Goal: Information Seeking & Learning: Check status

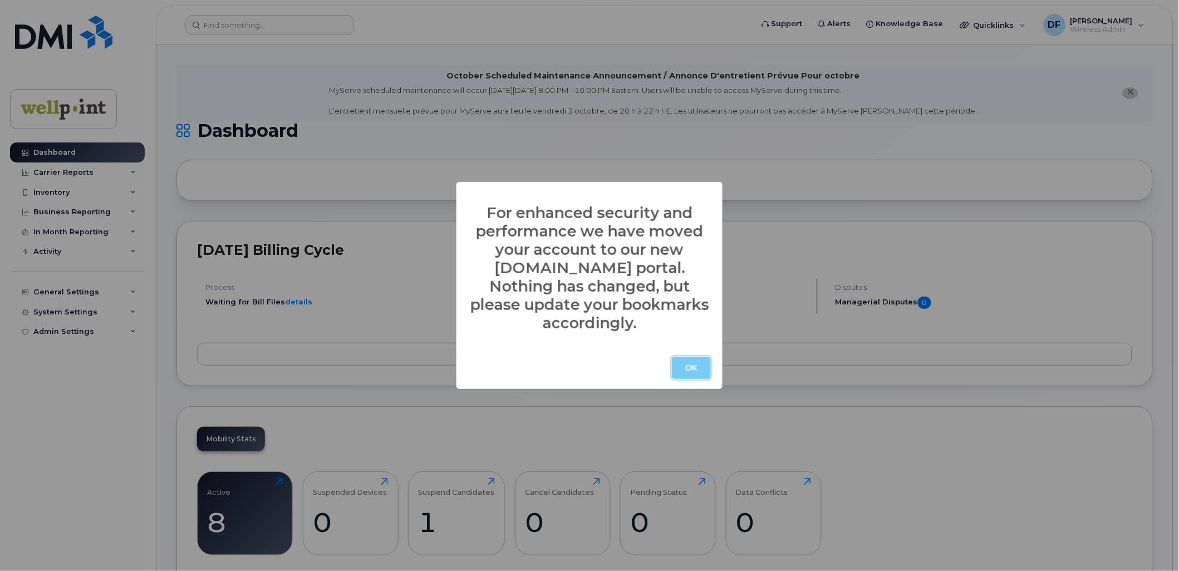
click at [692, 360] on button "OK" at bounding box center [691, 368] width 39 height 22
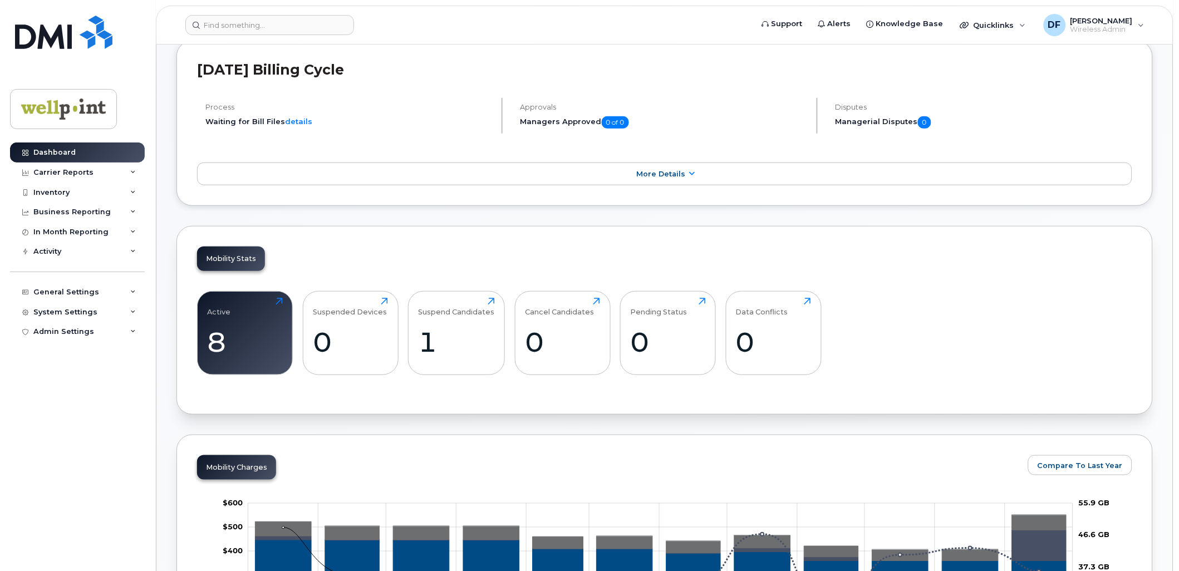
scroll to position [309, 0]
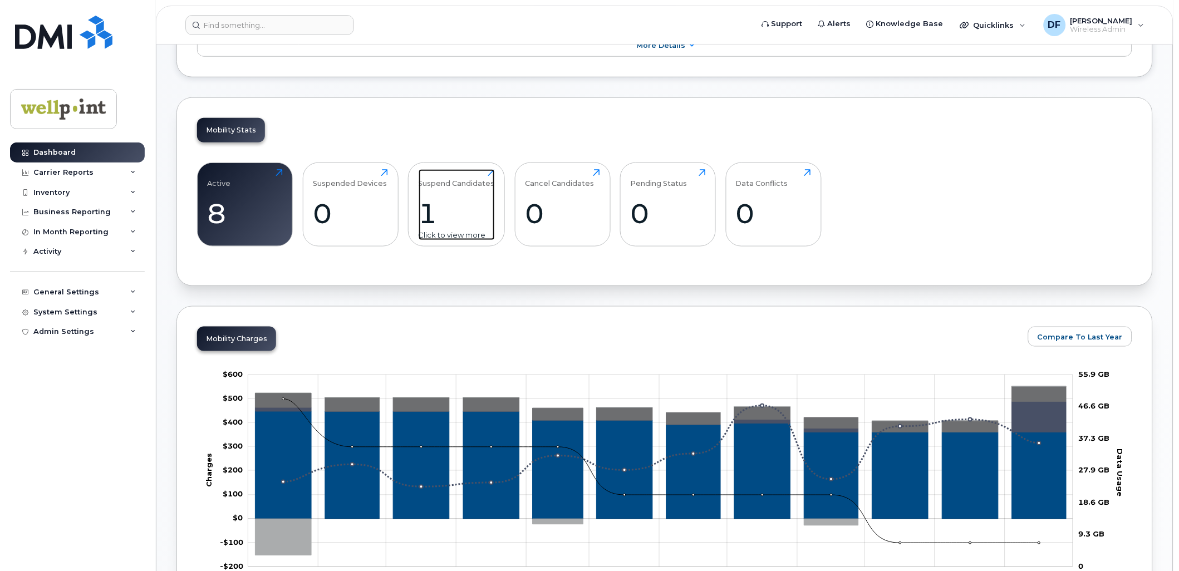
click at [452, 199] on div "1" at bounding box center [457, 213] width 76 height 33
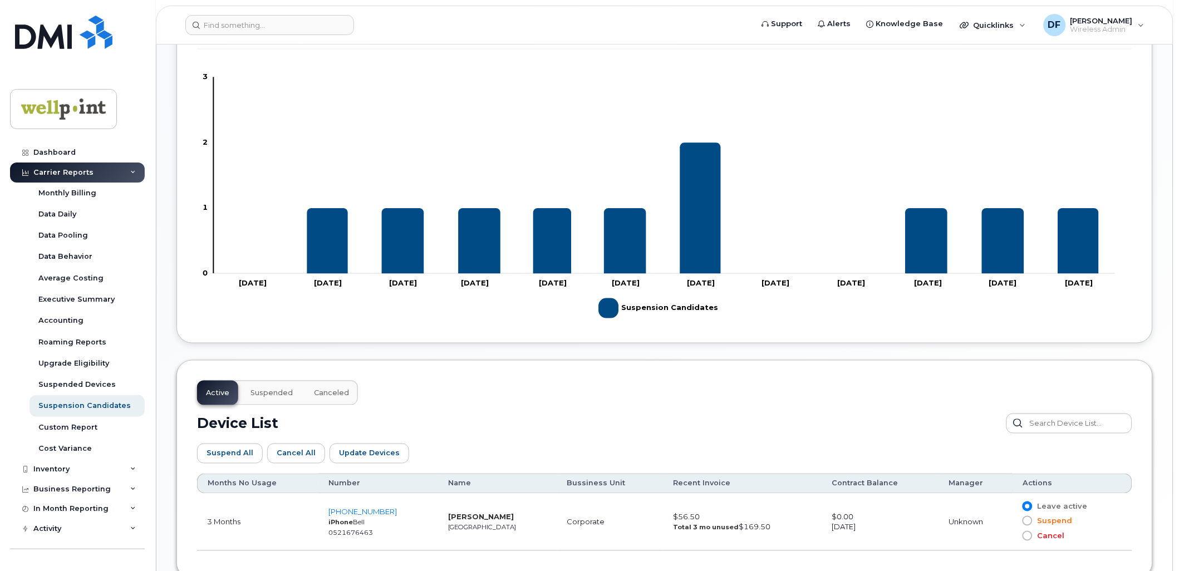
scroll to position [309, 0]
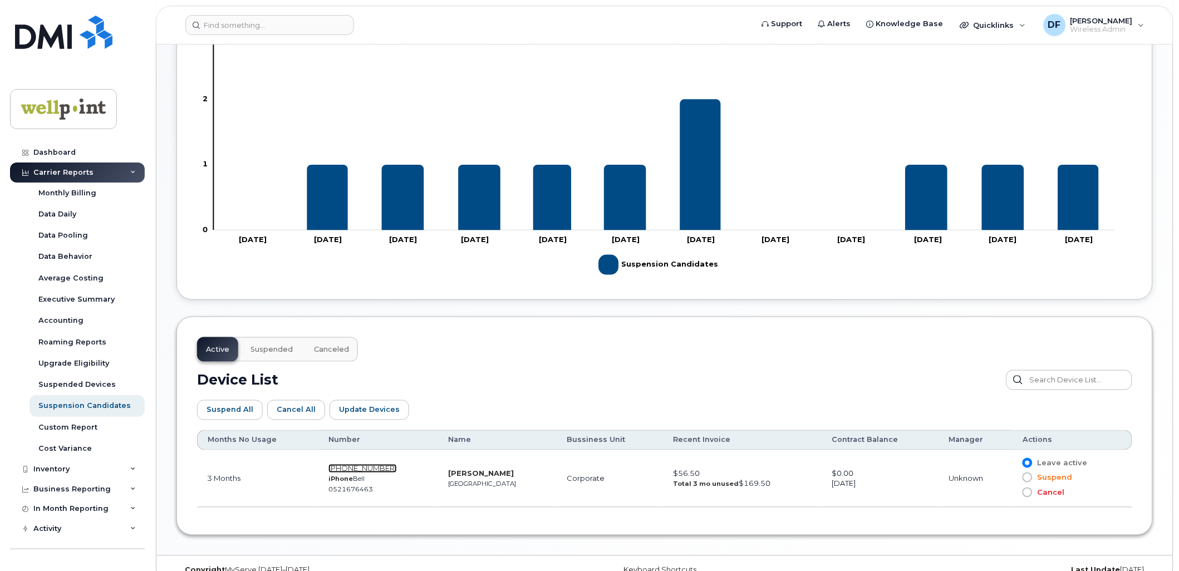
click at [354, 467] on span "647-614-2370" at bounding box center [363, 468] width 68 height 9
click at [346, 468] on span "647-614-2370" at bounding box center [363, 468] width 68 height 9
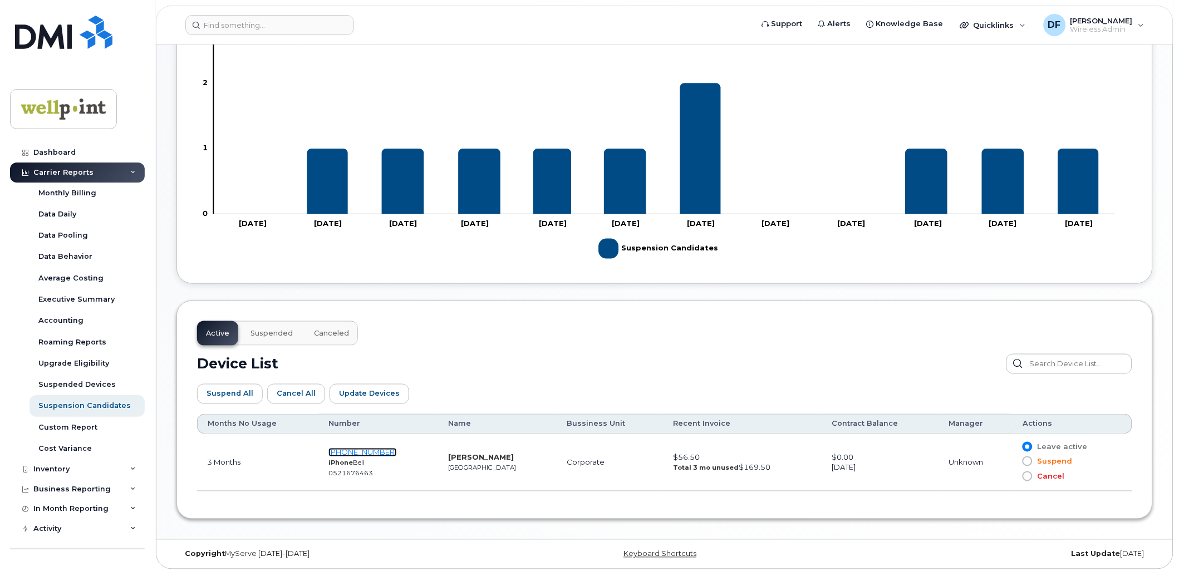
scroll to position [330, 0]
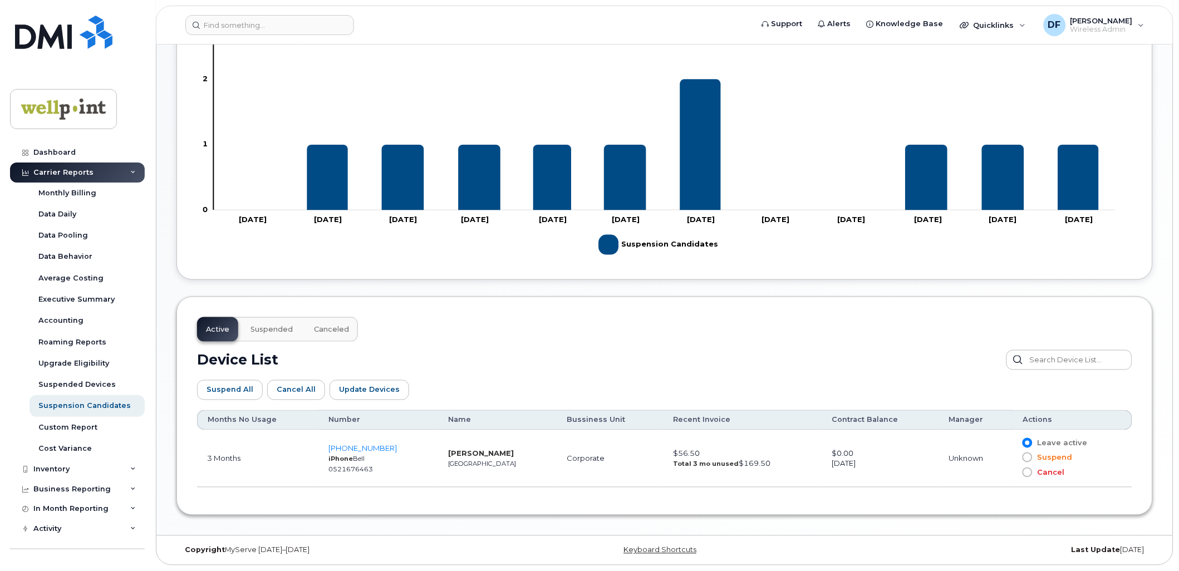
click at [1029, 469] on span at bounding box center [1028, 473] width 10 height 10
click at [1012, 473] on input "Cancel" at bounding box center [1012, 473] width 0 height 0
drag, startPoint x: 478, startPoint y: 453, endPoint x: 381, endPoint y: 332, distance: 154.5
click at [405, 333] on div "Active Suspended Canceled Device List Suspend All Cancel All Update Devices Cus…" at bounding box center [665, 406] width 977 height 219
click at [348, 447] on span "647-614-2370" at bounding box center [363, 448] width 68 height 9
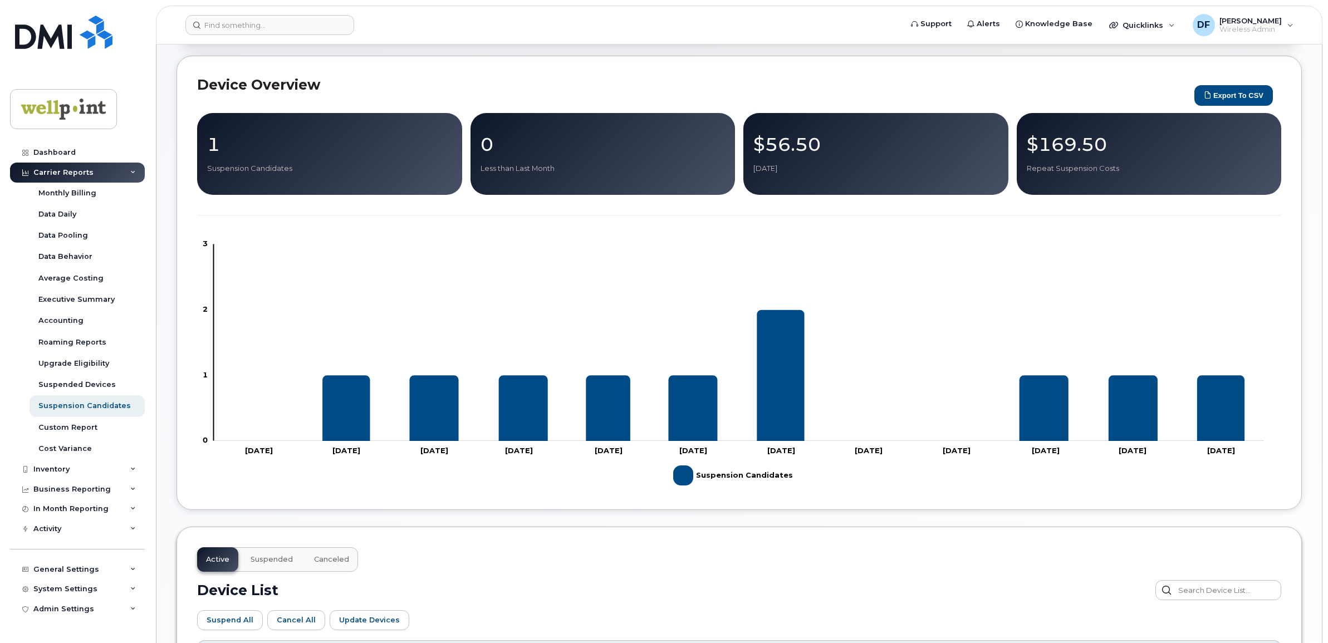
scroll to position [260, 0]
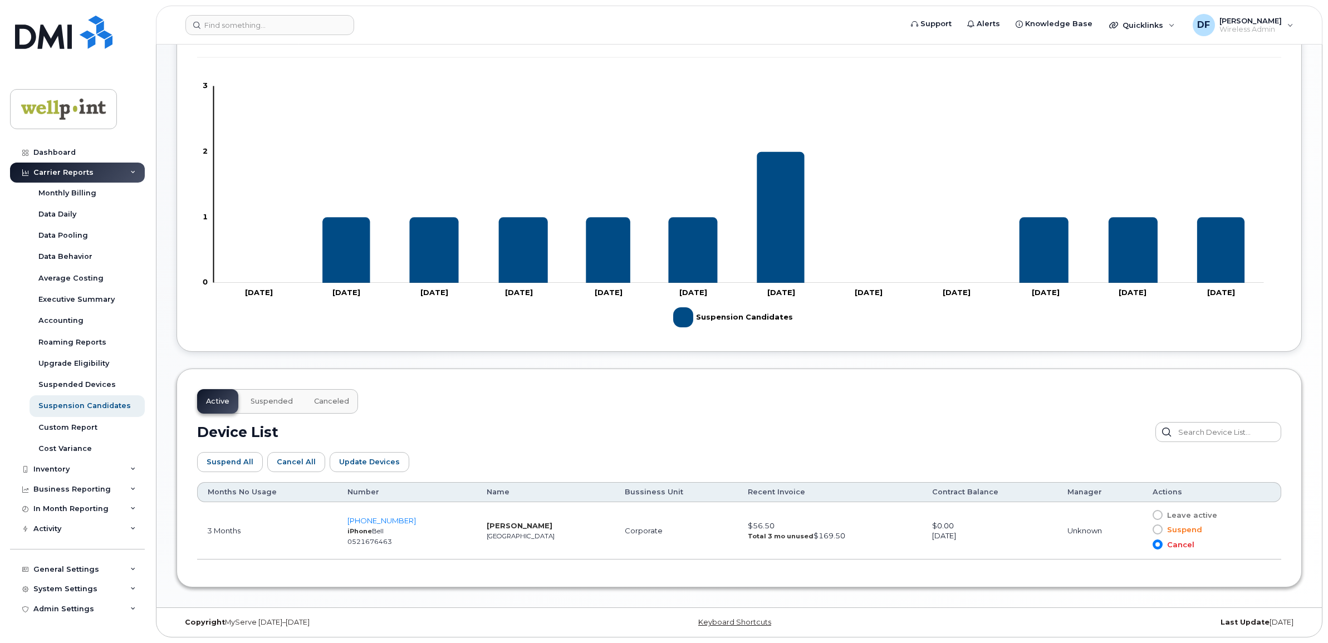
click at [132, 174] on icon at bounding box center [133, 173] width 6 height 6
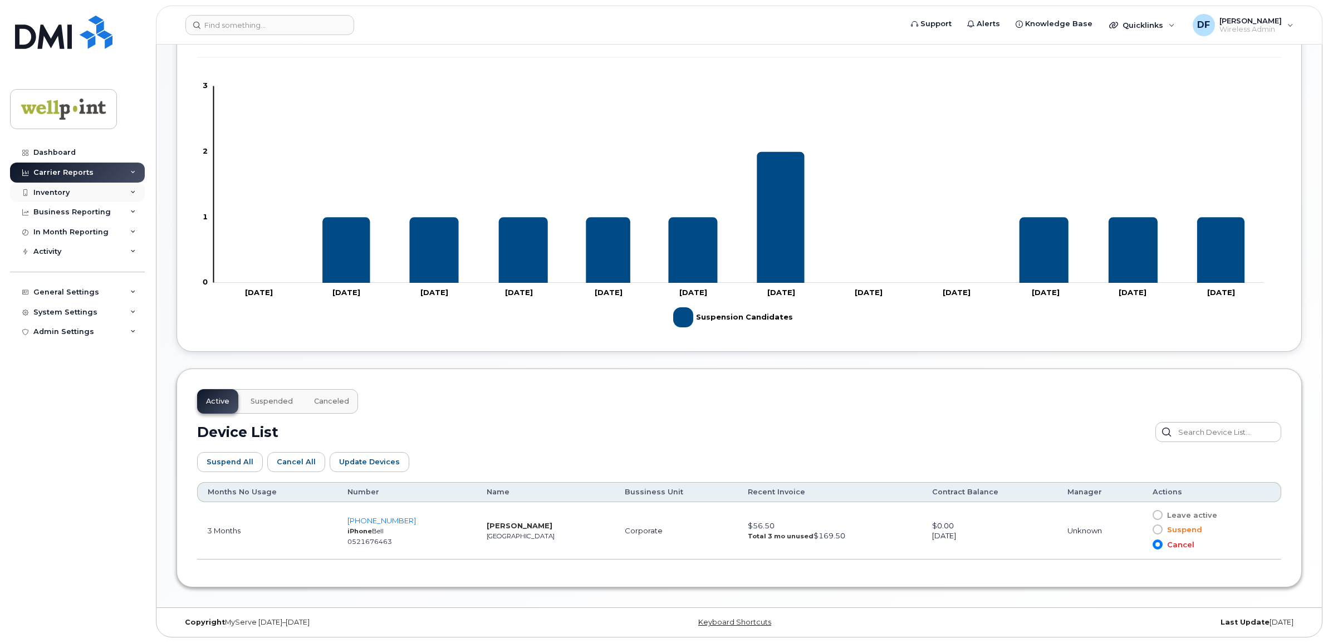
click at [124, 198] on div "Inventory" at bounding box center [77, 193] width 135 height 20
click at [73, 213] on div "Mobility Devices" at bounding box center [69, 213] width 63 height 10
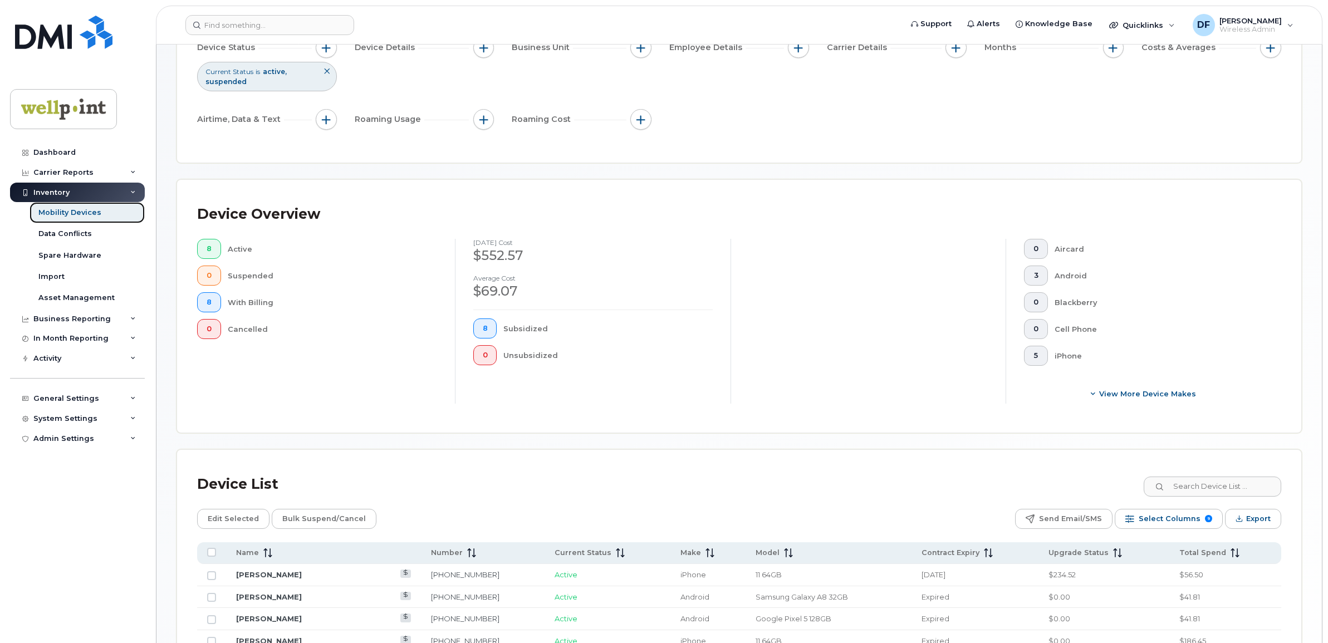
scroll to position [329, 0]
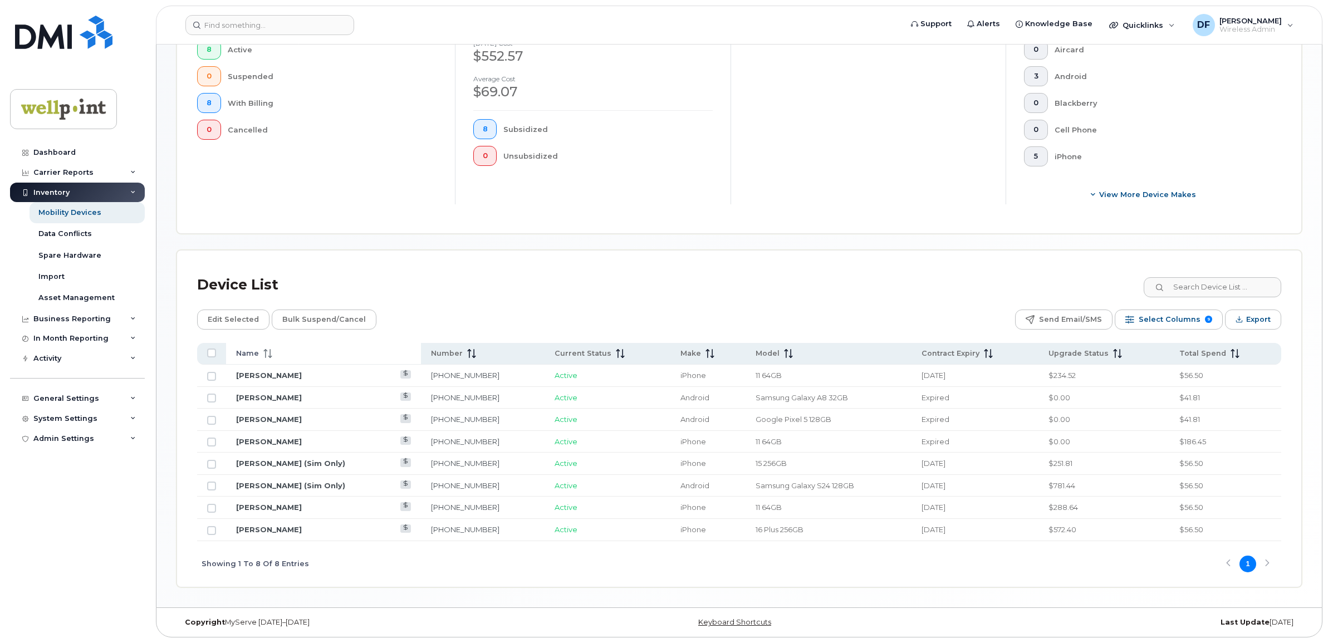
click at [247, 349] on span "Name" at bounding box center [247, 354] width 23 height 10
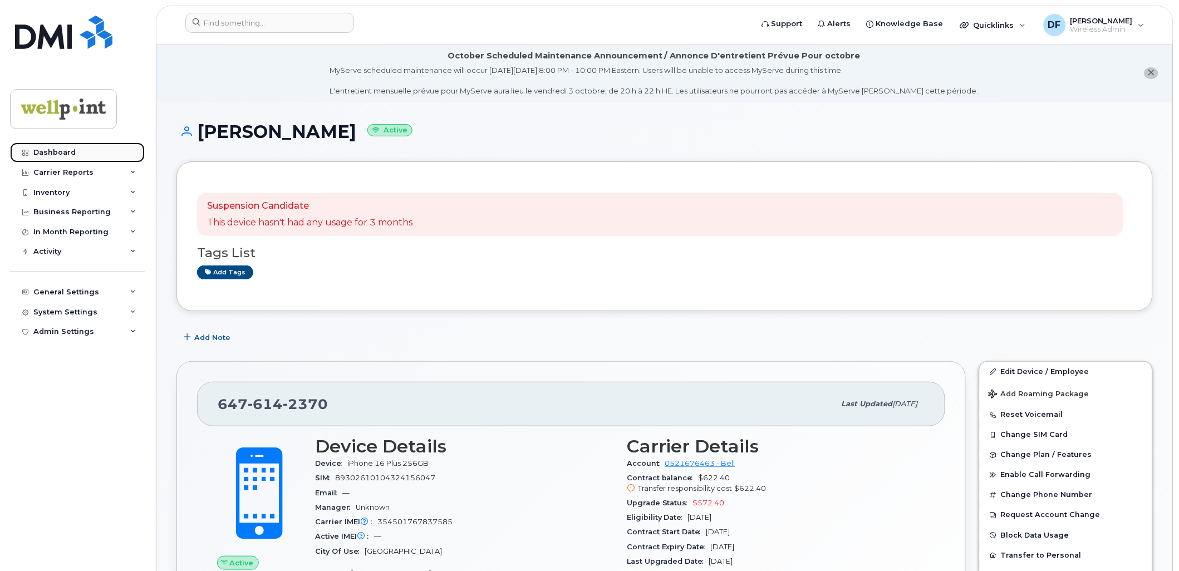
click at [43, 151] on div "Dashboard" at bounding box center [54, 152] width 42 height 9
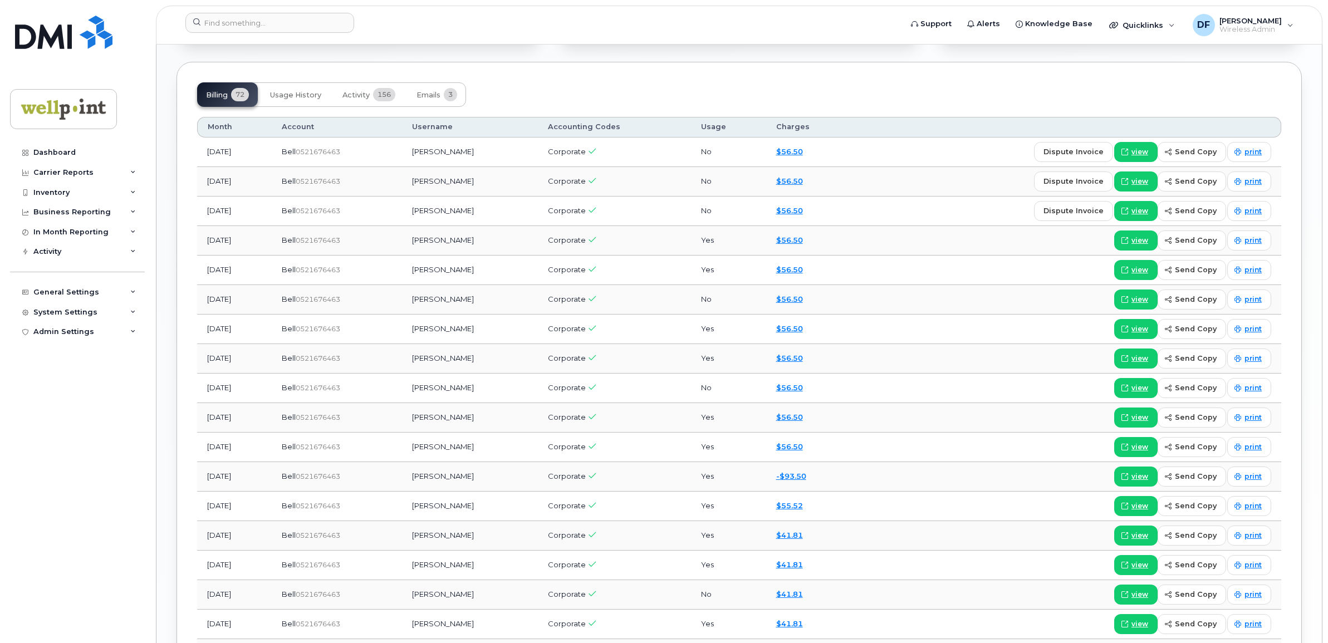
scroll to position [905, 0]
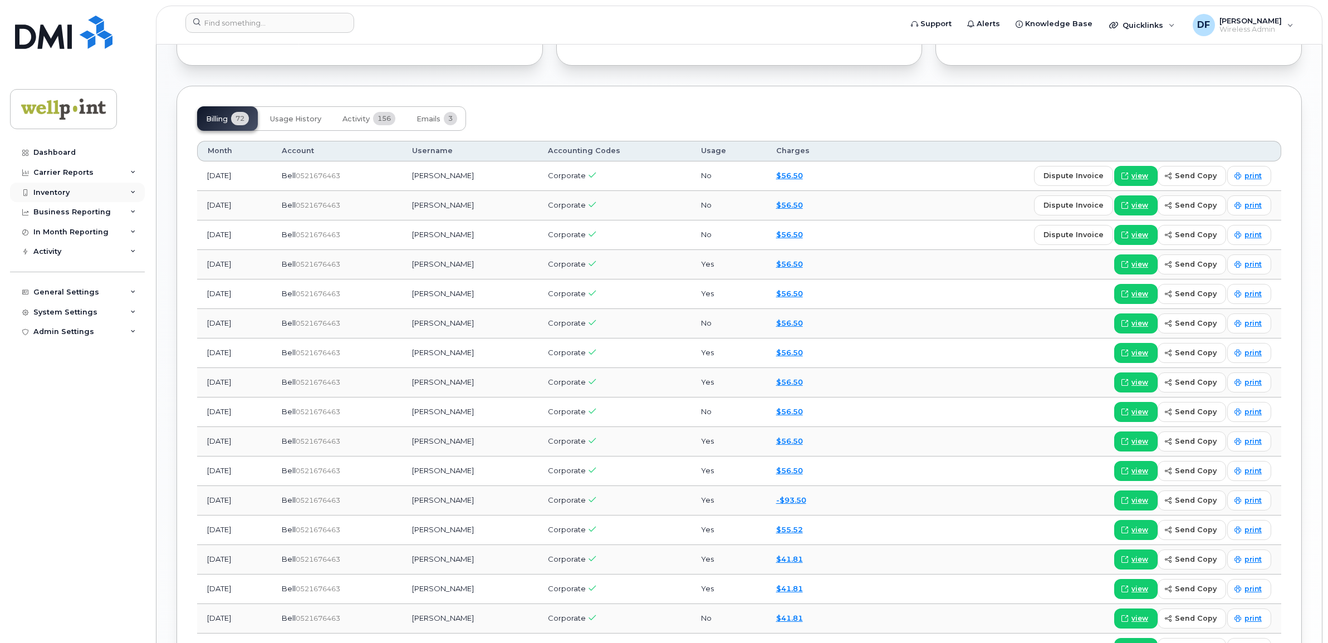
click at [105, 193] on div "Inventory" at bounding box center [77, 193] width 135 height 20
click at [65, 214] on div "Mobility Devices" at bounding box center [69, 213] width 63 height 10
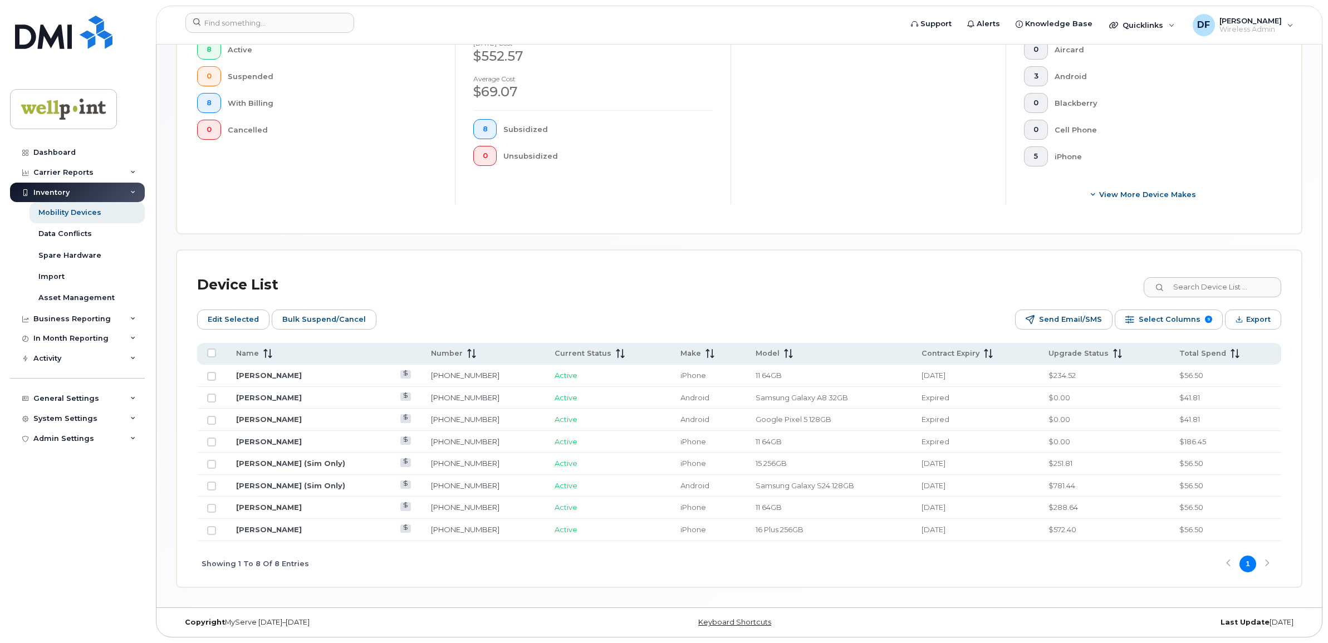
scroll to position [348, 0]
click at [266, 355] on icon at bounding box center [267, 353] width 9 height 9
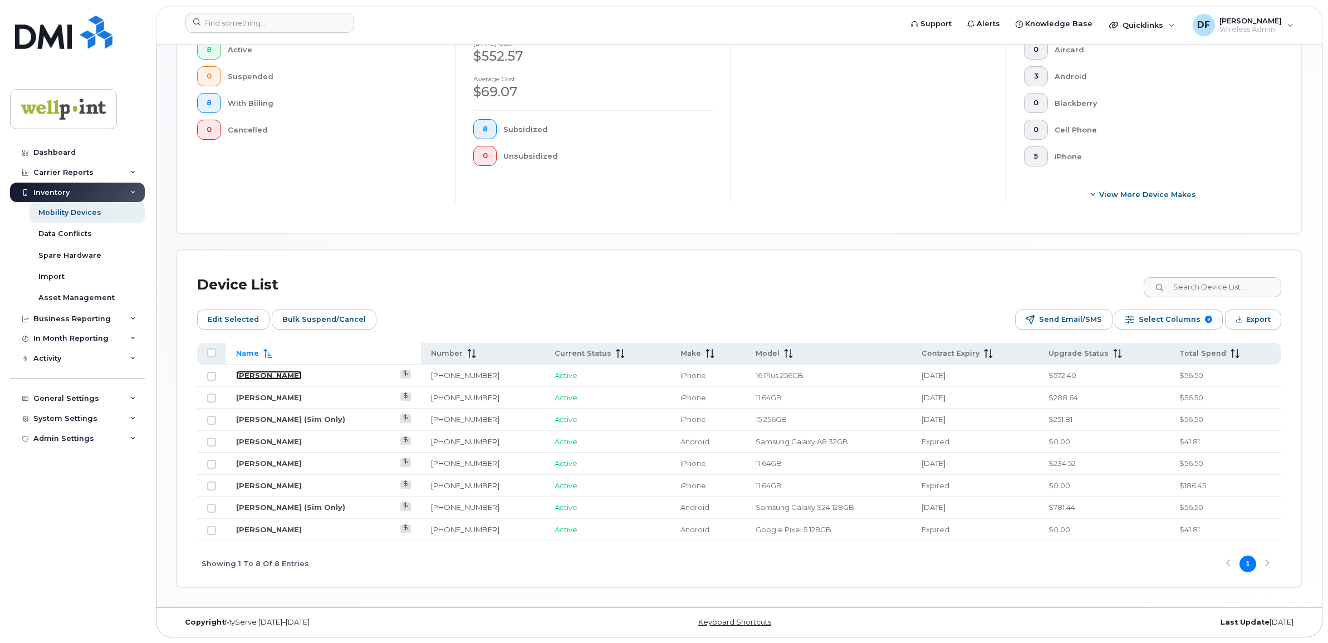
click at [278, 374] on link "[PERSON_NAME]" at bounding box center [269, 375] width 66 height 9
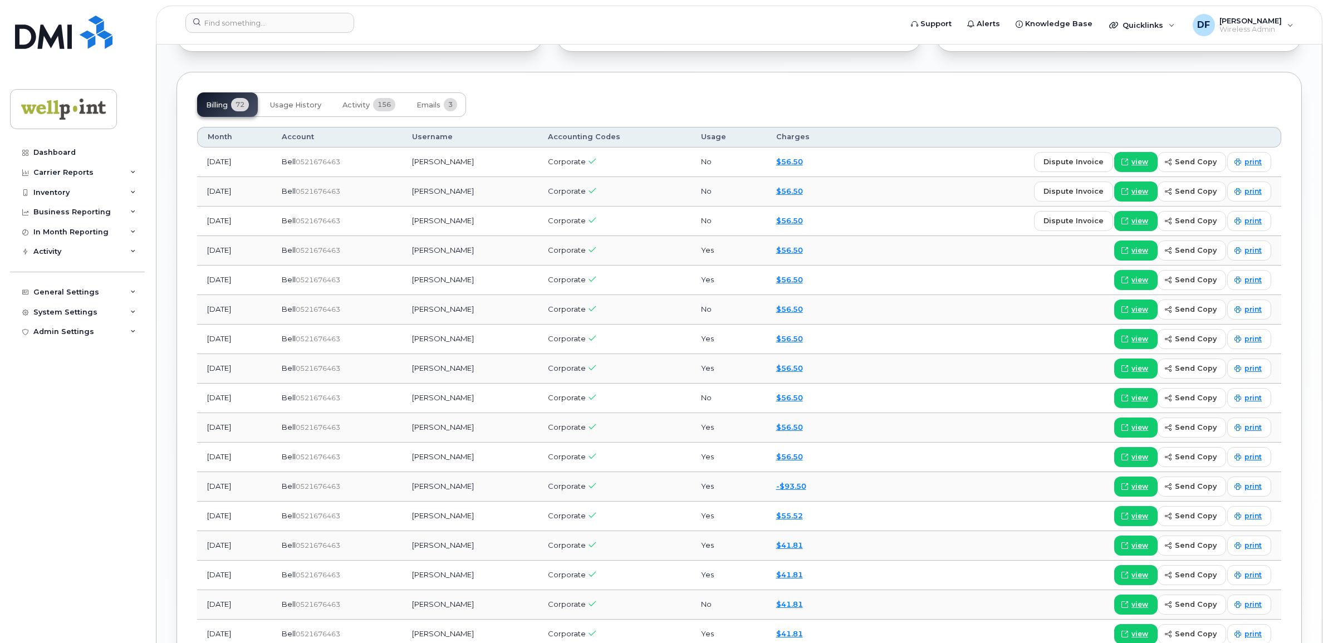
scroll to position [921, 0]
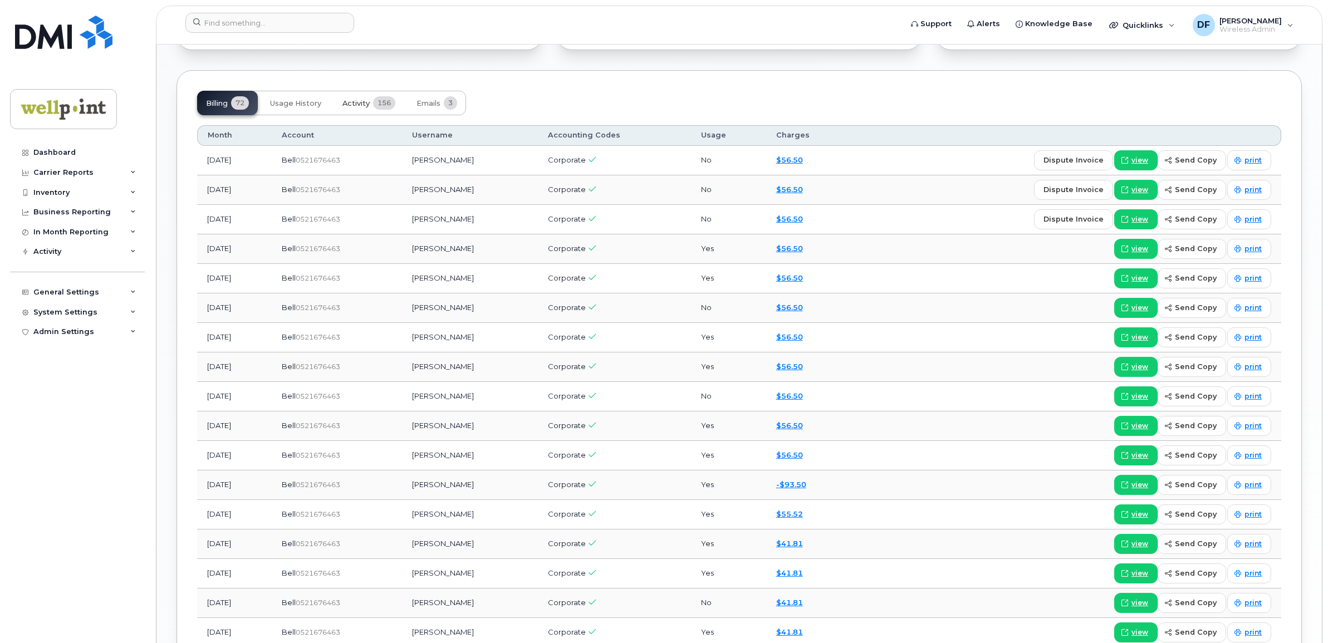
click at [365, 104] on span "Activity" at bounding box center [355, 103] width 27 height 9
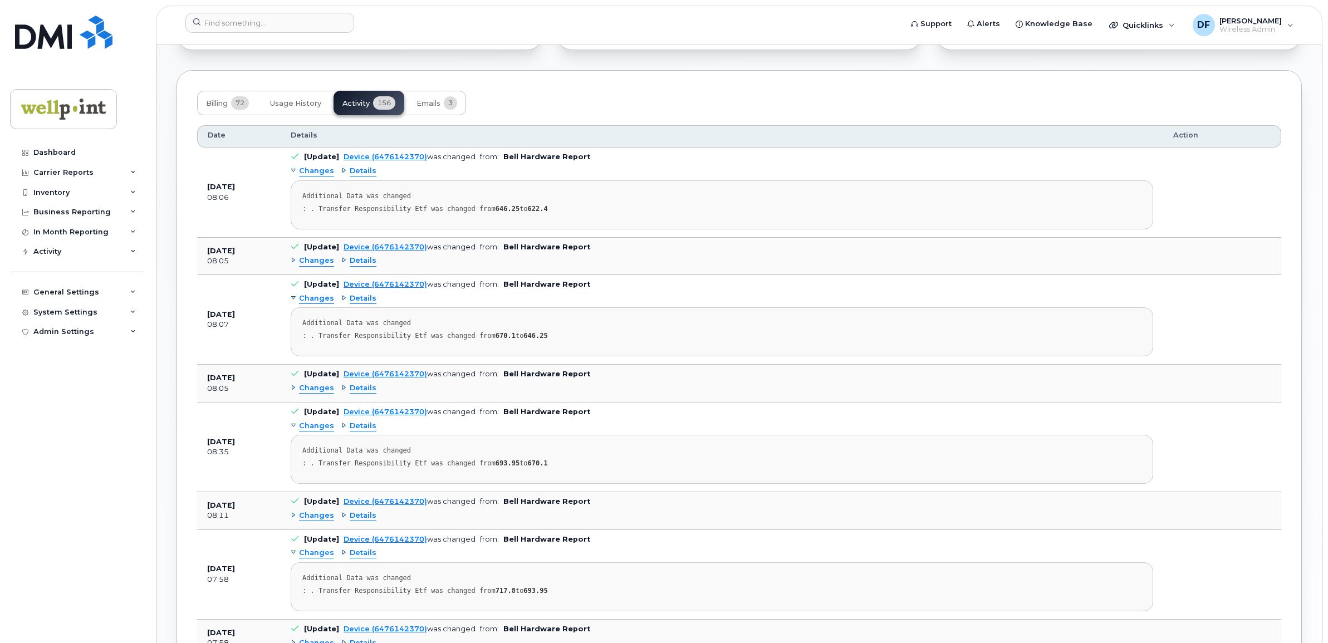
click at [363, 265] on span "Details" at bounding box center [363, 261] width 27 height 11
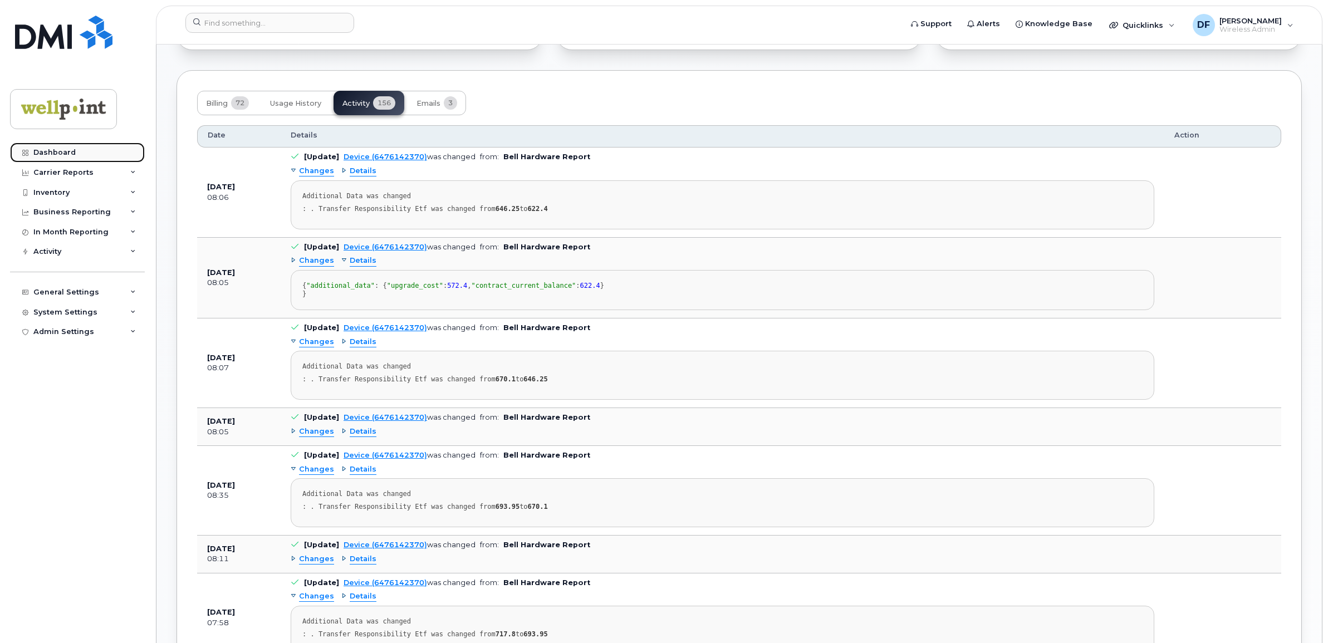
click at [65, 152] on div "Dashboard" at bounding box center [54, 152] width 42 height 9
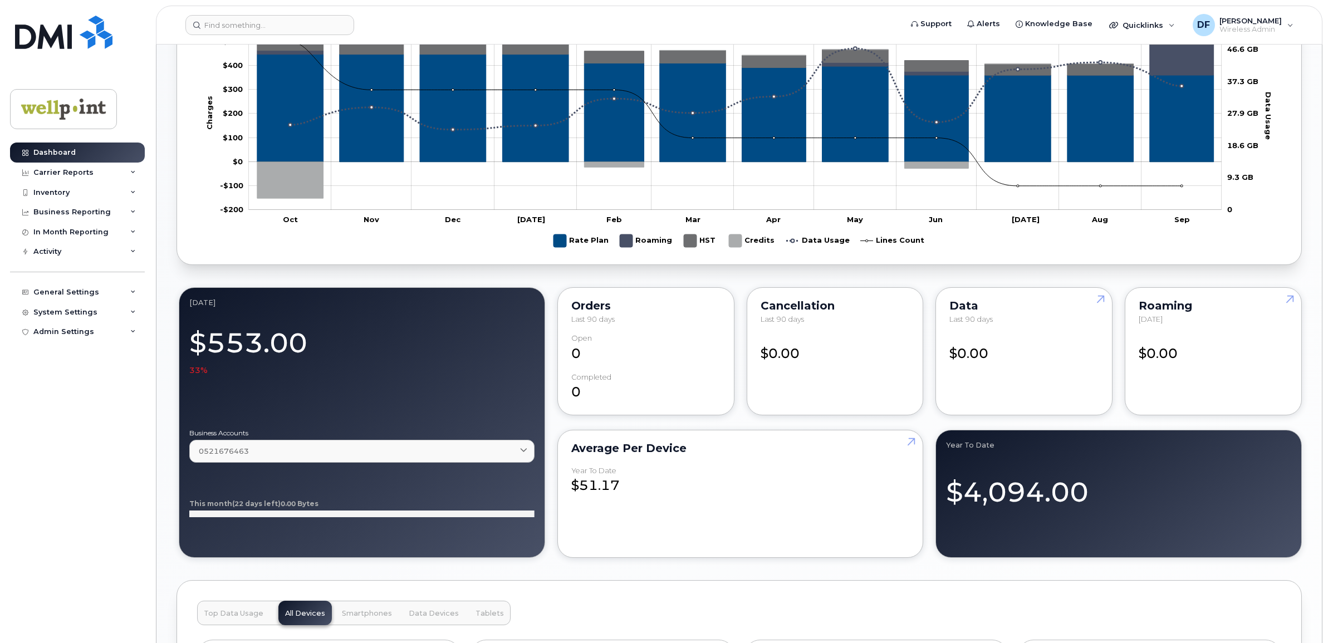
scroll to position [639, 0]
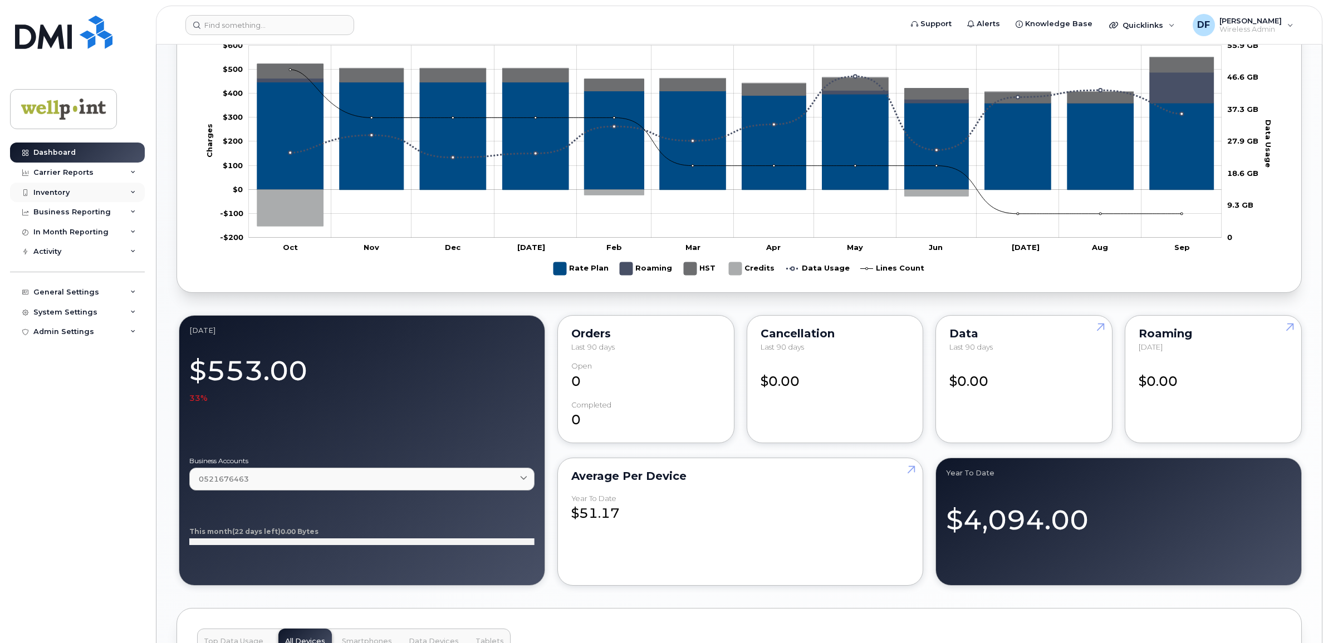
click at [124, 193] on div "Inventory" at bounding box center [77, 193] width 135 height 20
click at [63, 213] on div "Mobility Devices" at bounding box center [69, 213] width 63 height 10
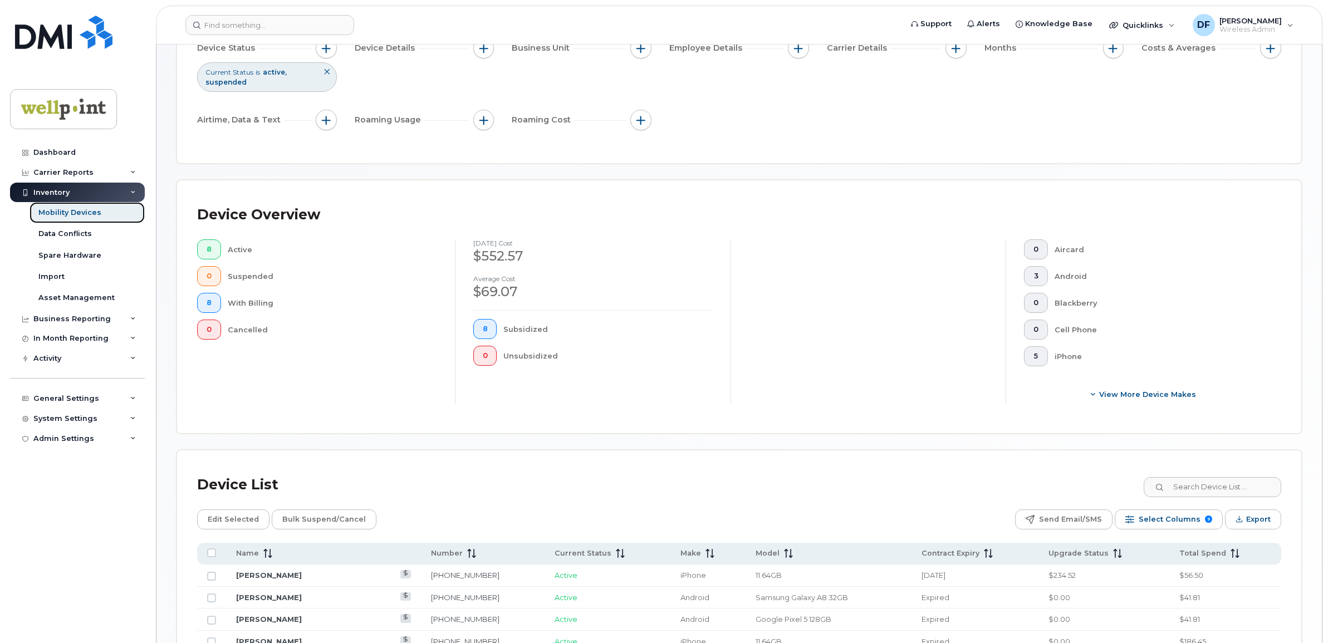
scroll to position [329, 0]
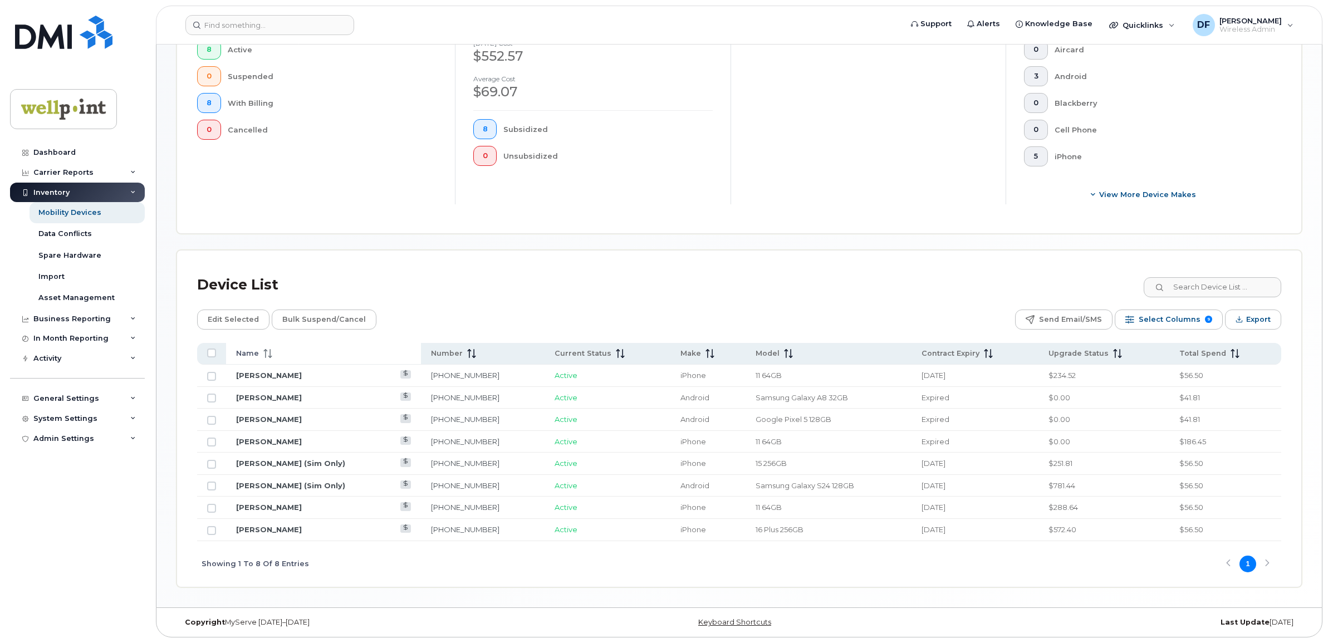
click at [259, 349] on span at bounding box center [265, 354] width 13 height 10
click at [276, 372] on link "[PERSON_NAME]" at bounding box center [269, 375] width 66 height 9
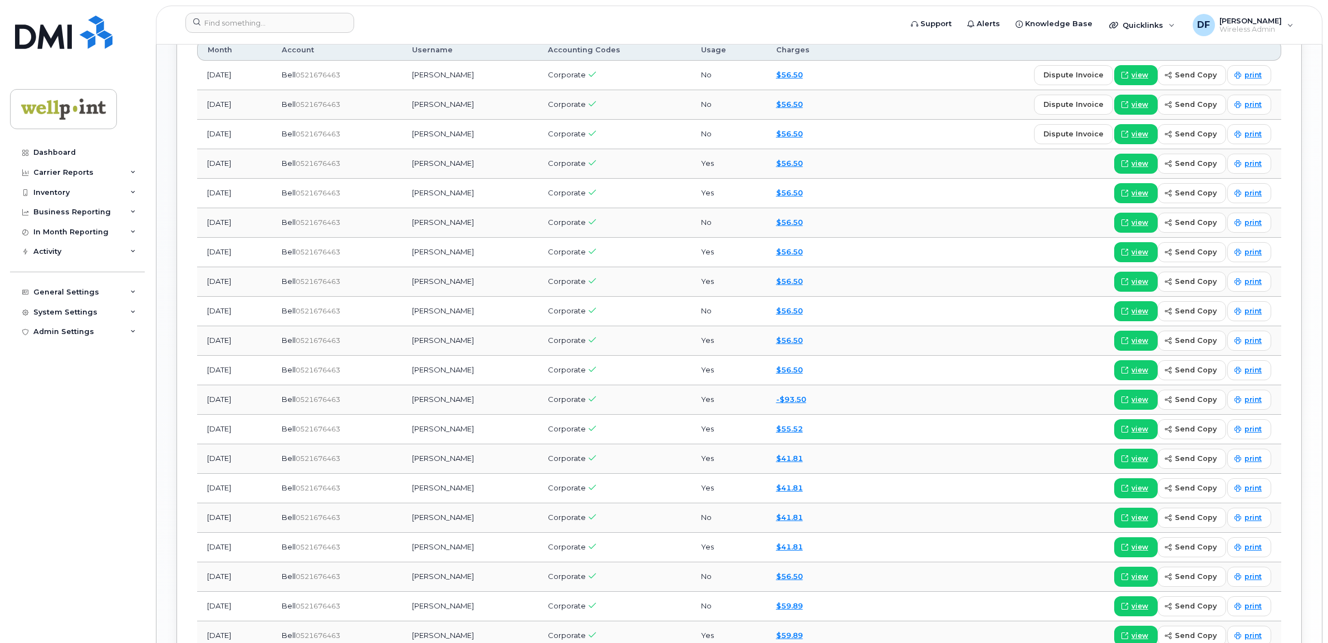
scroll to position [921, 0]
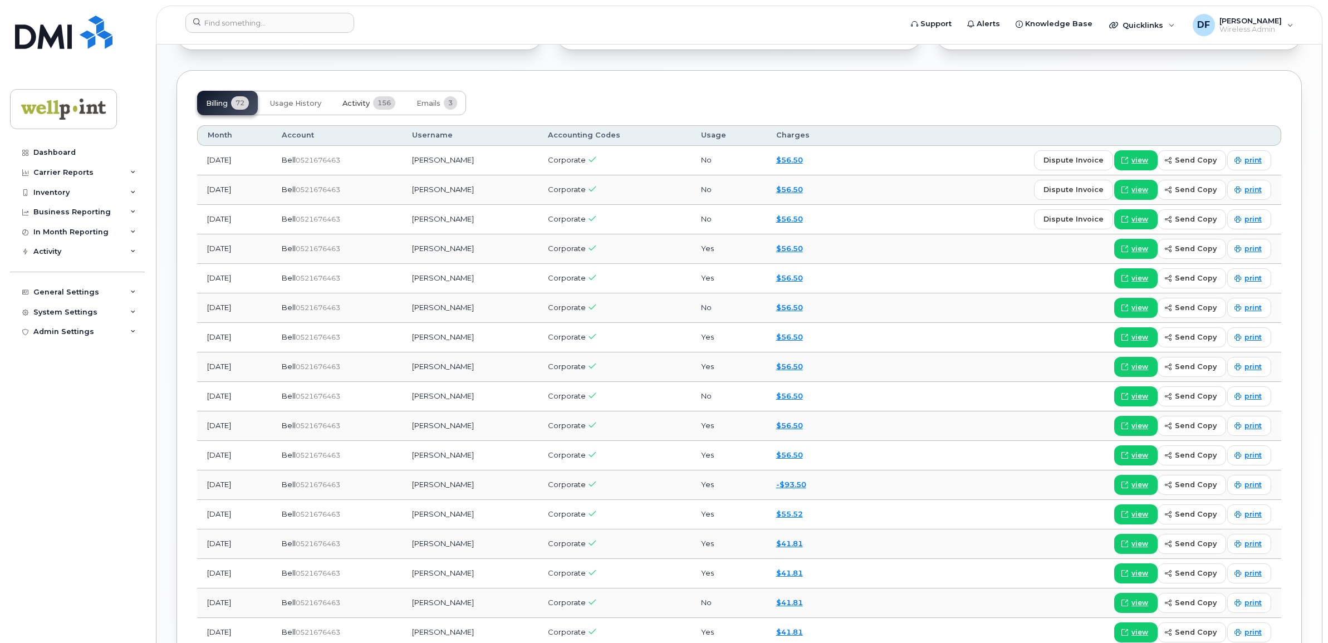
click at [377, 101] on span "156" at bounding box center [384, 102] width 22 height 13
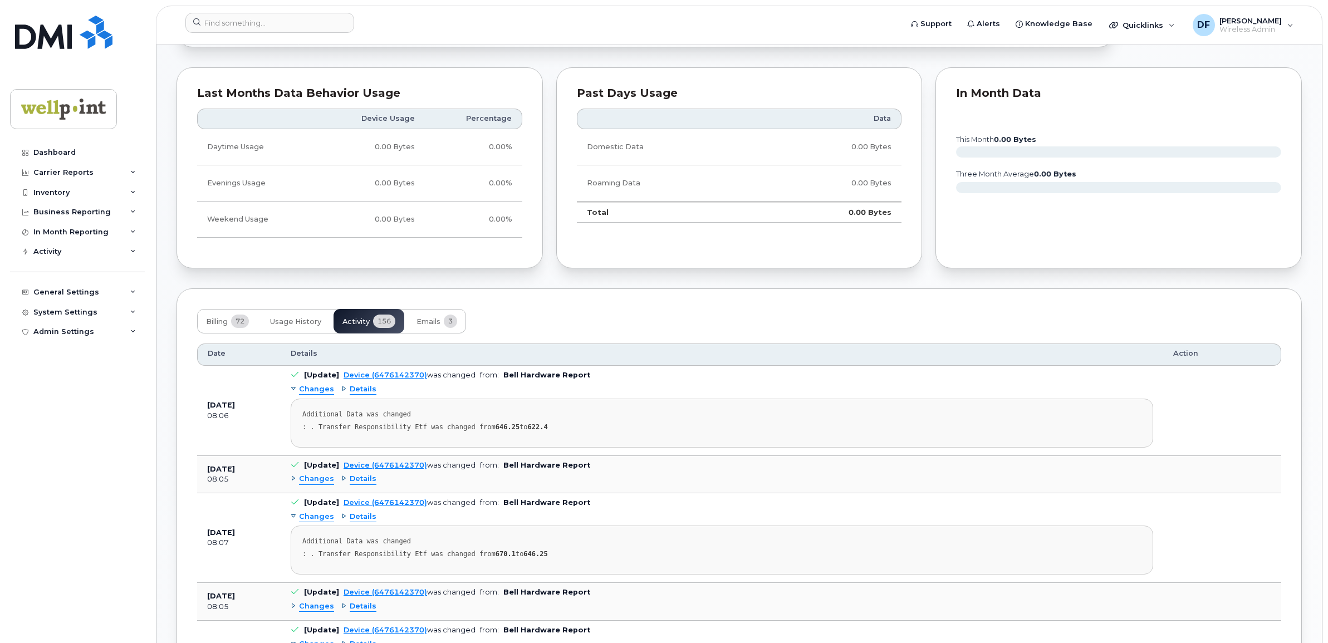
scroll to position [701, 0]
click at [440, 323] on span "Emails" at bounding box center [429, 323] width 24 height 9
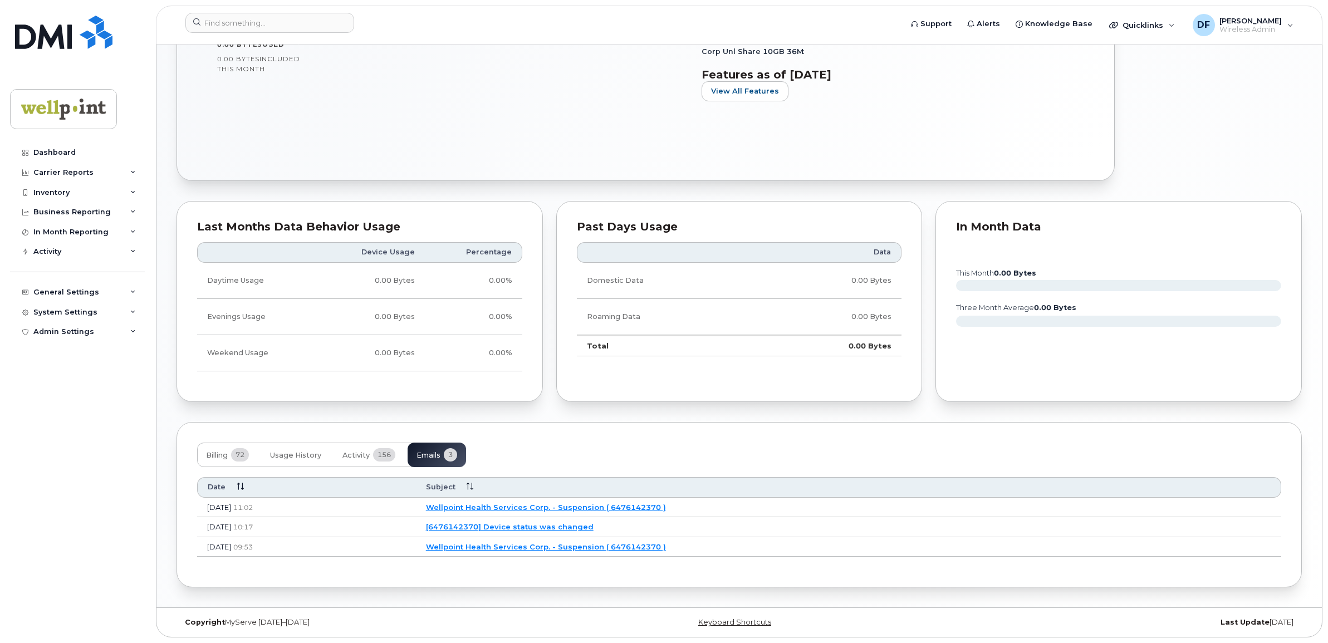
scroll to position [572, 0]
click at [211, 454] on span "Billing" at bounding box center [217, 455] width 22 height 9
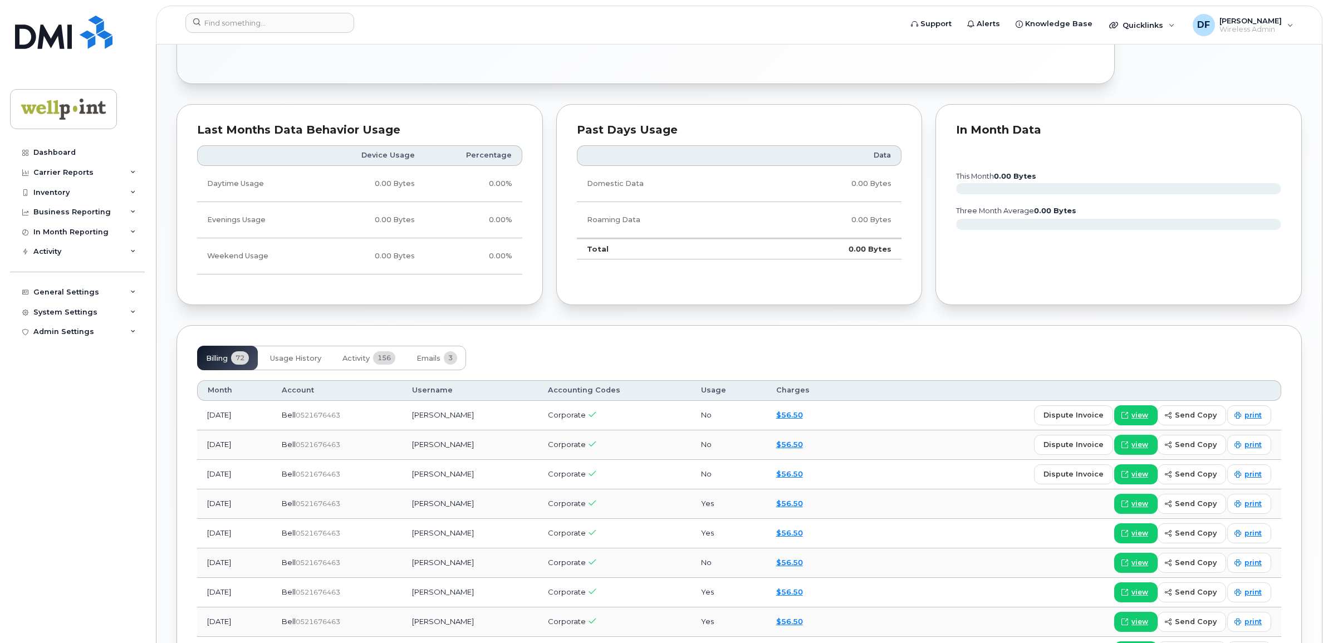
scroll to position [920, 0]
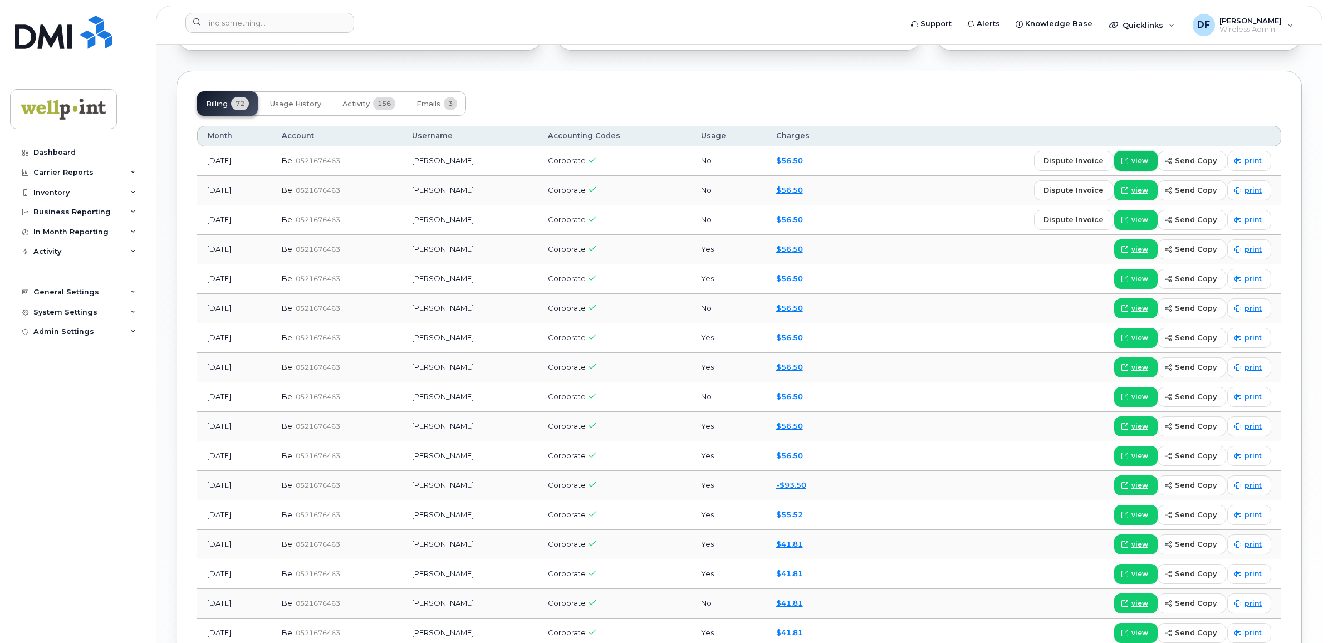
click at [1139, 160] on span "view" at bounding box center [1140, 161] width 17 height 10
click at [70, 158] on link "Dashboard" at bounding box center [77, 153] width 135 height 20
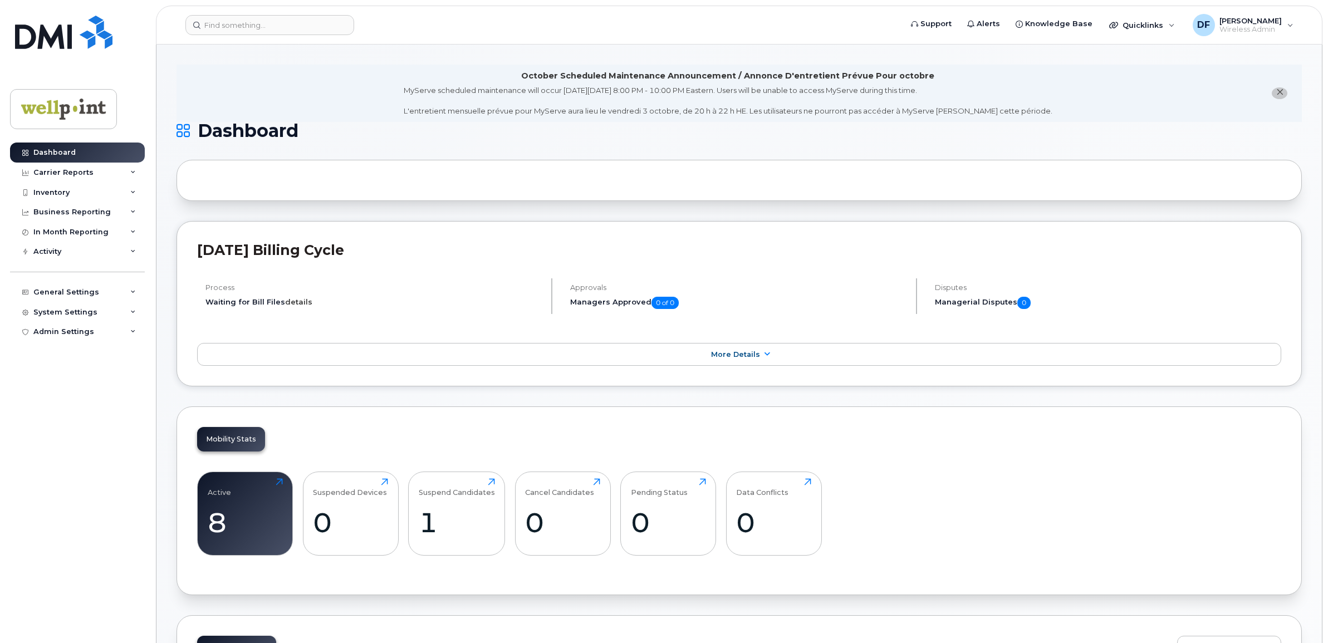
click at [300, 301] on link "details" at bounding box center [298, 301] width 27 height 9
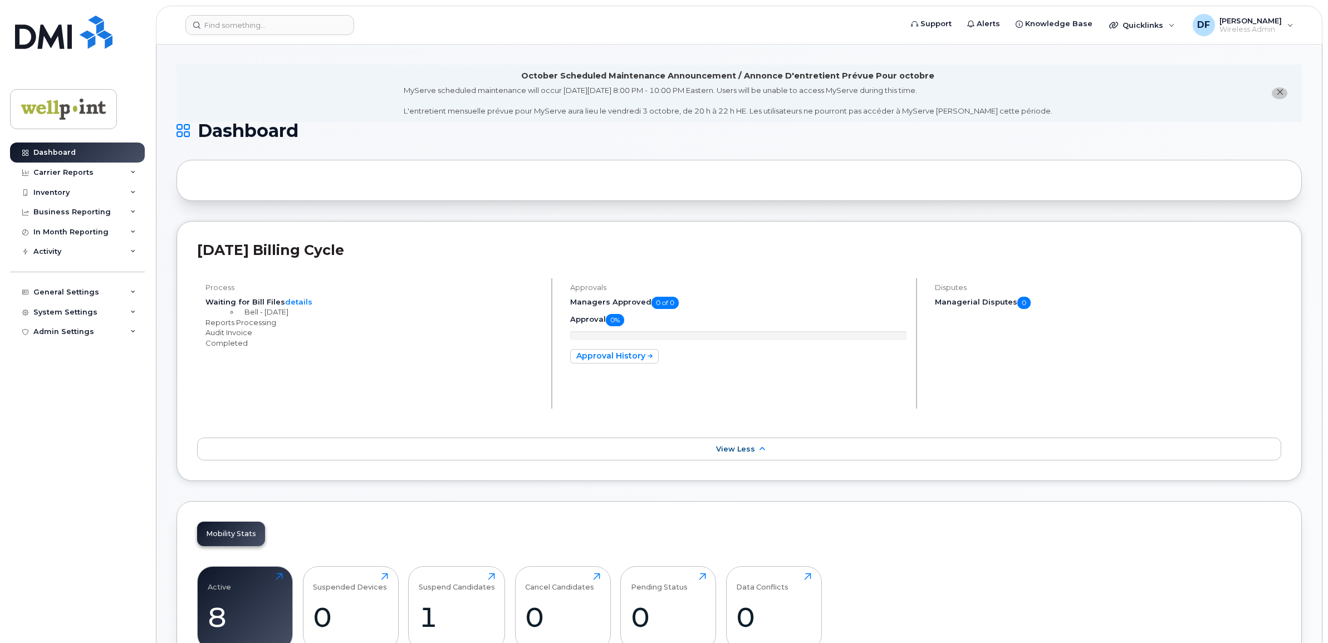
click at [329, 380] on div "Process Waiting for Bill Files details Bell - [DATE] Reports Processing Audit I…" at bounding box center [374, 343] width 355 height 130
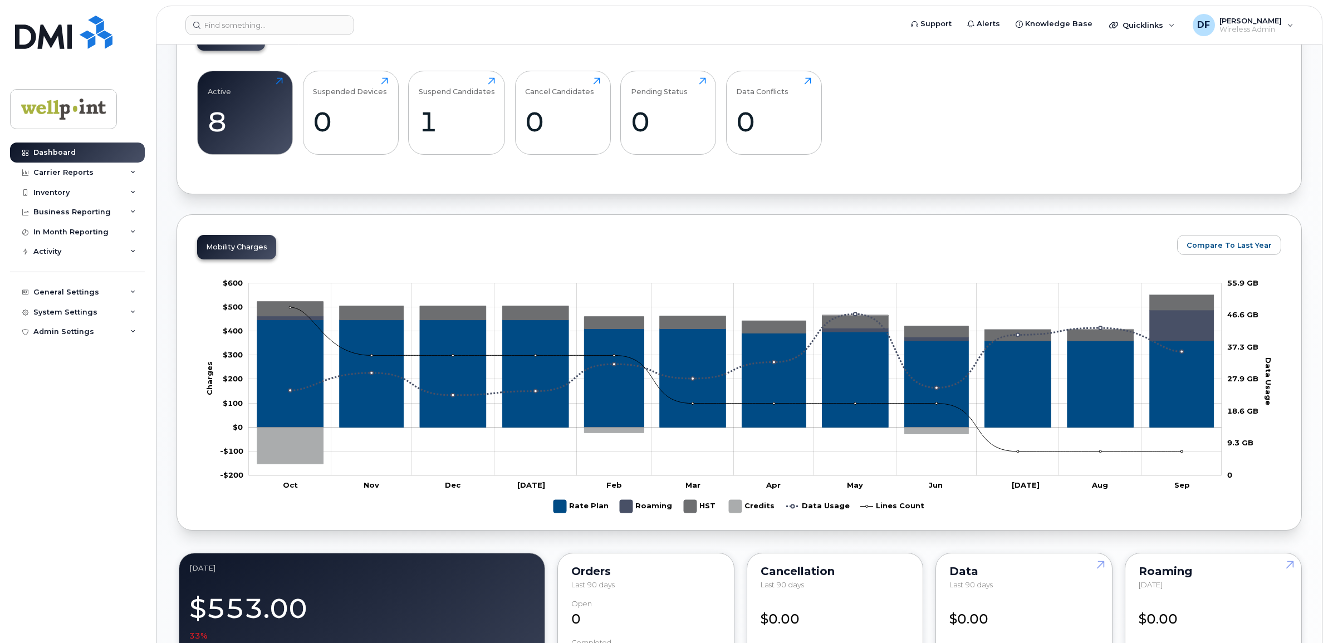
scroll to position [835, 0]
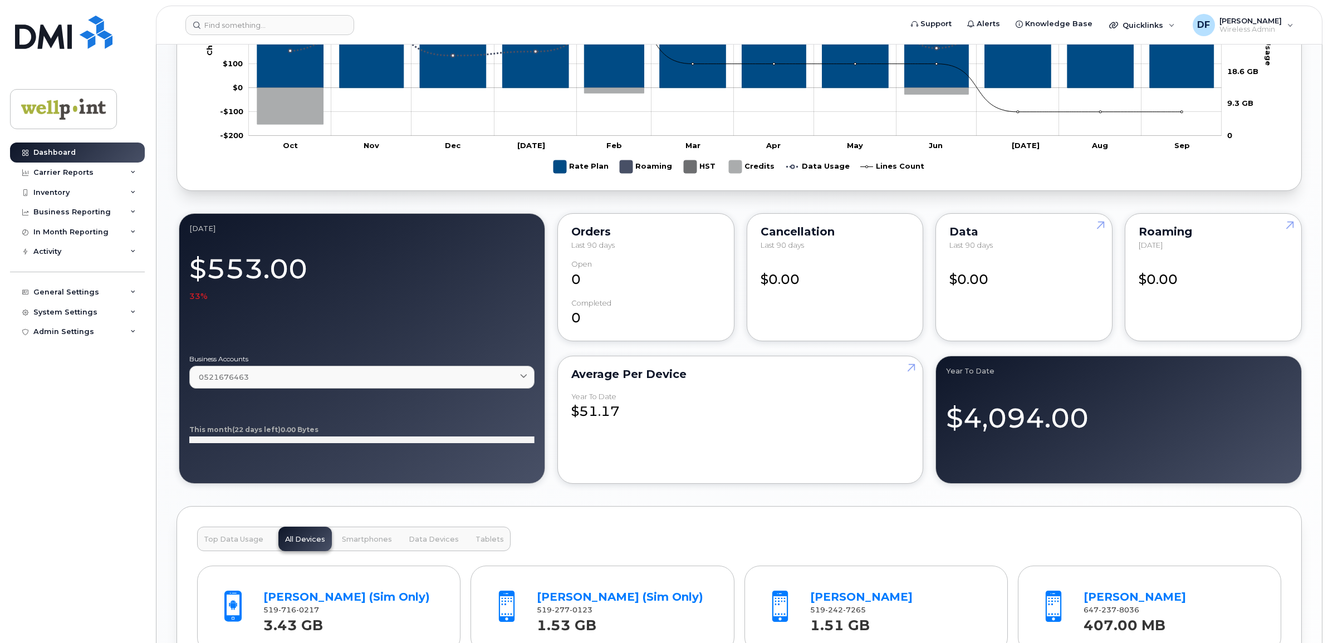
click at [167, 332] on div "October Scheduled Maintenance Announcement / Annonce D'entretient Prévue Pour o…" at bounding box center [739, 167] width 1166 height 1916
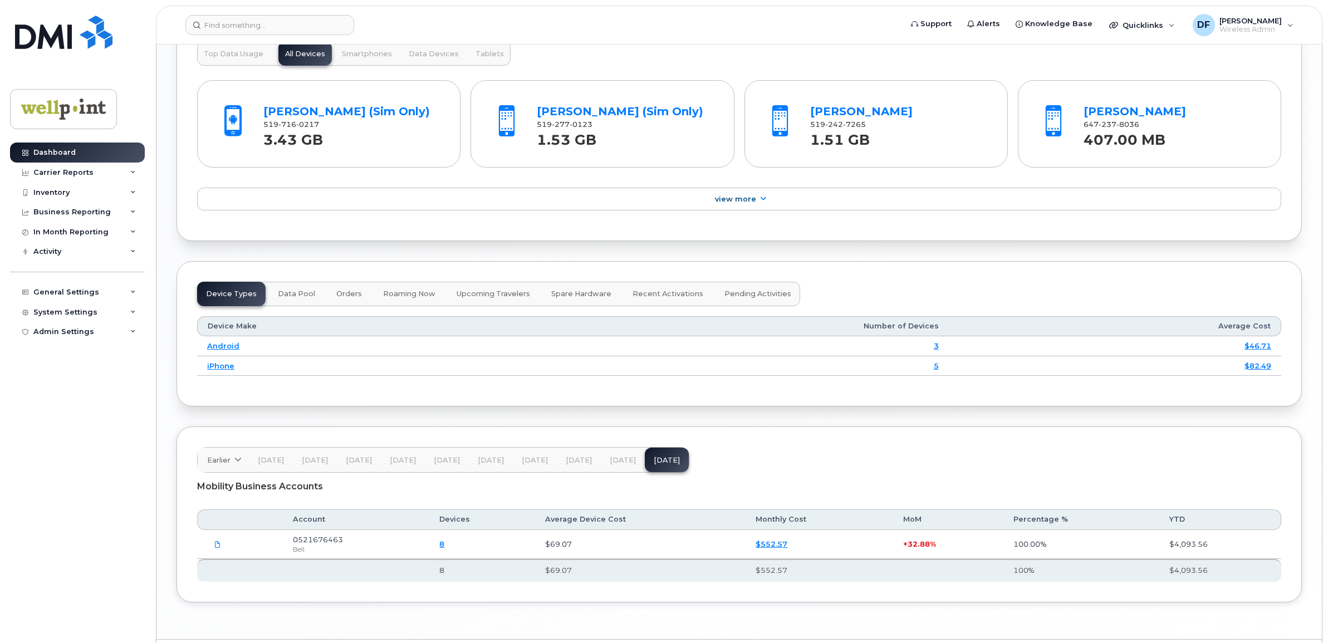
scroll to position [1323, 0]
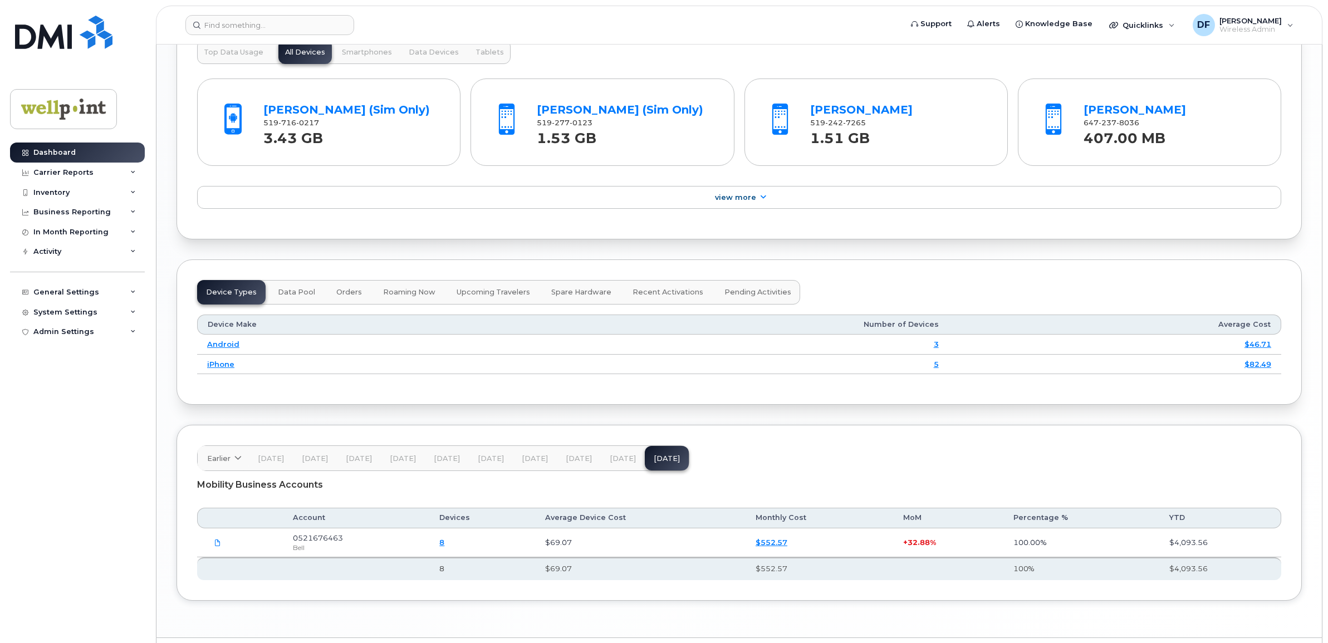
click at [777, 547] on link "$552.57" at bounding box center [772, 542] width 32 height 9
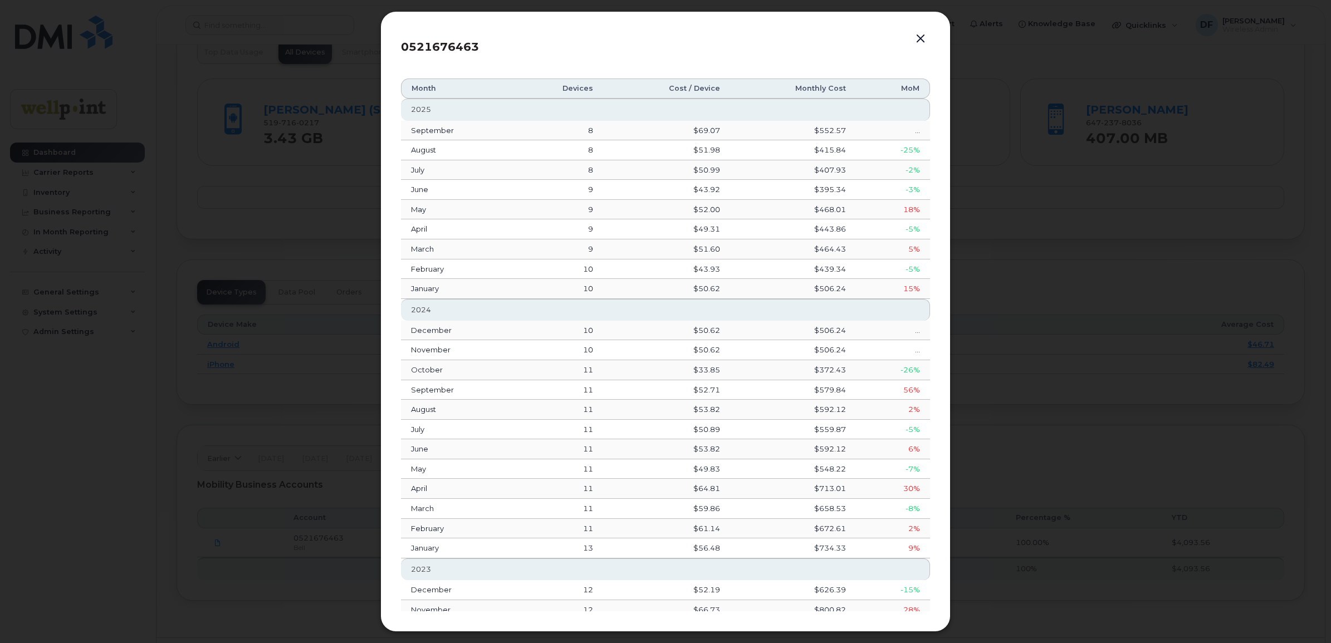
click at [921, 37] on button "button" at bounding box center [920, 39] width 17 height 16
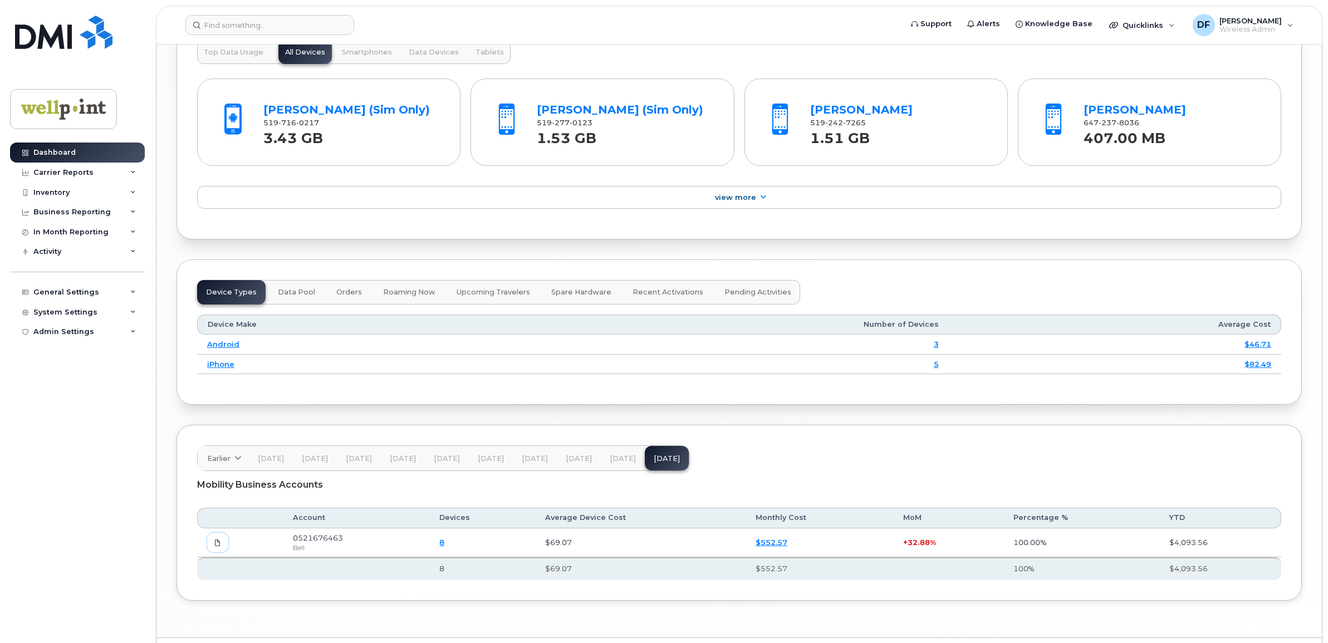
click at [218, 546] on icon at bounding box center [217, 543] width 7 height 7
